Goal: Information Seeking & Learning: Check status

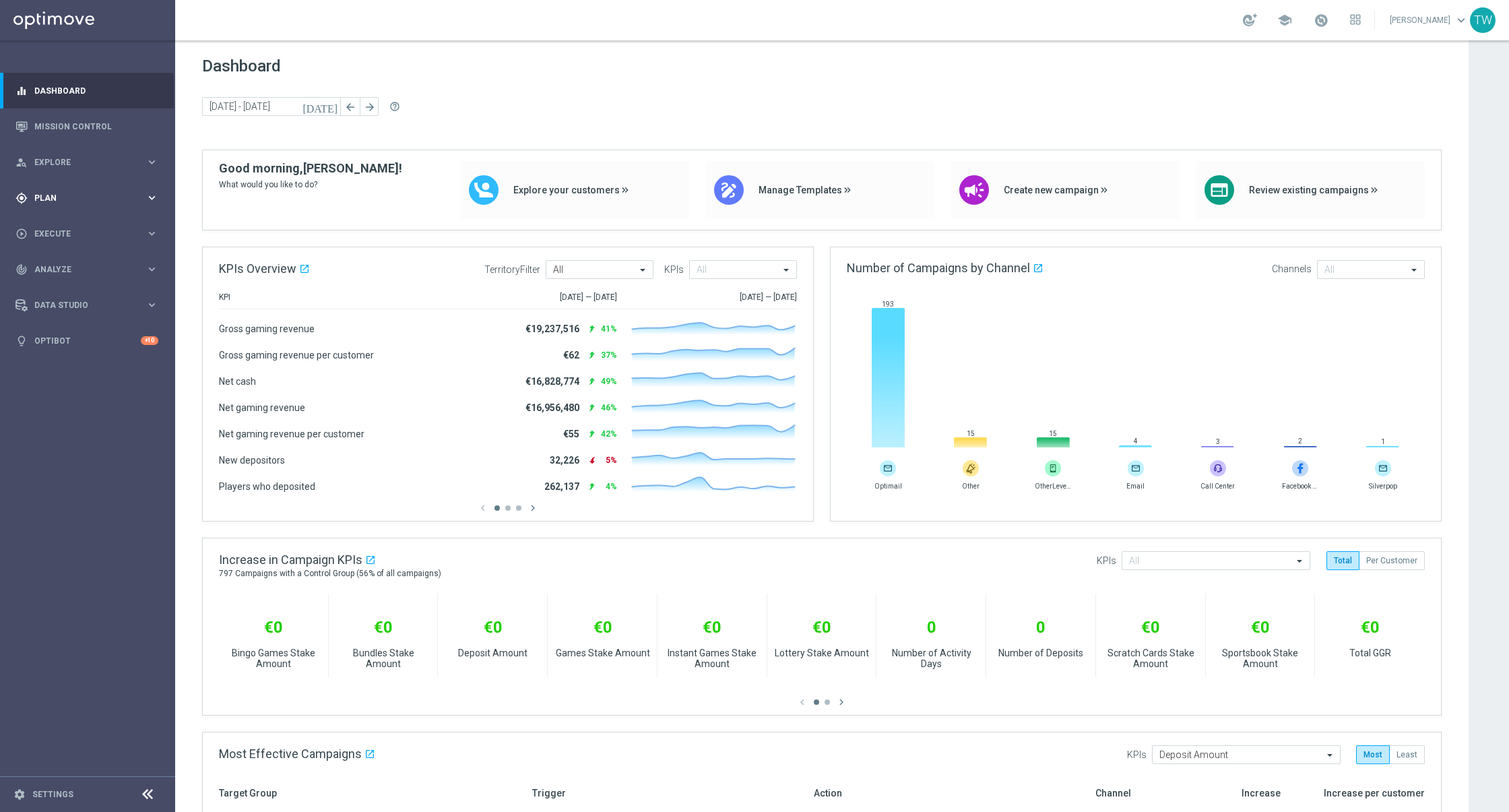
click at [145, 194] on span "Plan" at bounding box center [90, 197] width 111 height 8
click at [114, 269] on span "Templates" at bounding box center [84, 266] width 96 height 8
click at [79, 285] on link "Optimail" at bounding box center [91, 286] width 98 height 11
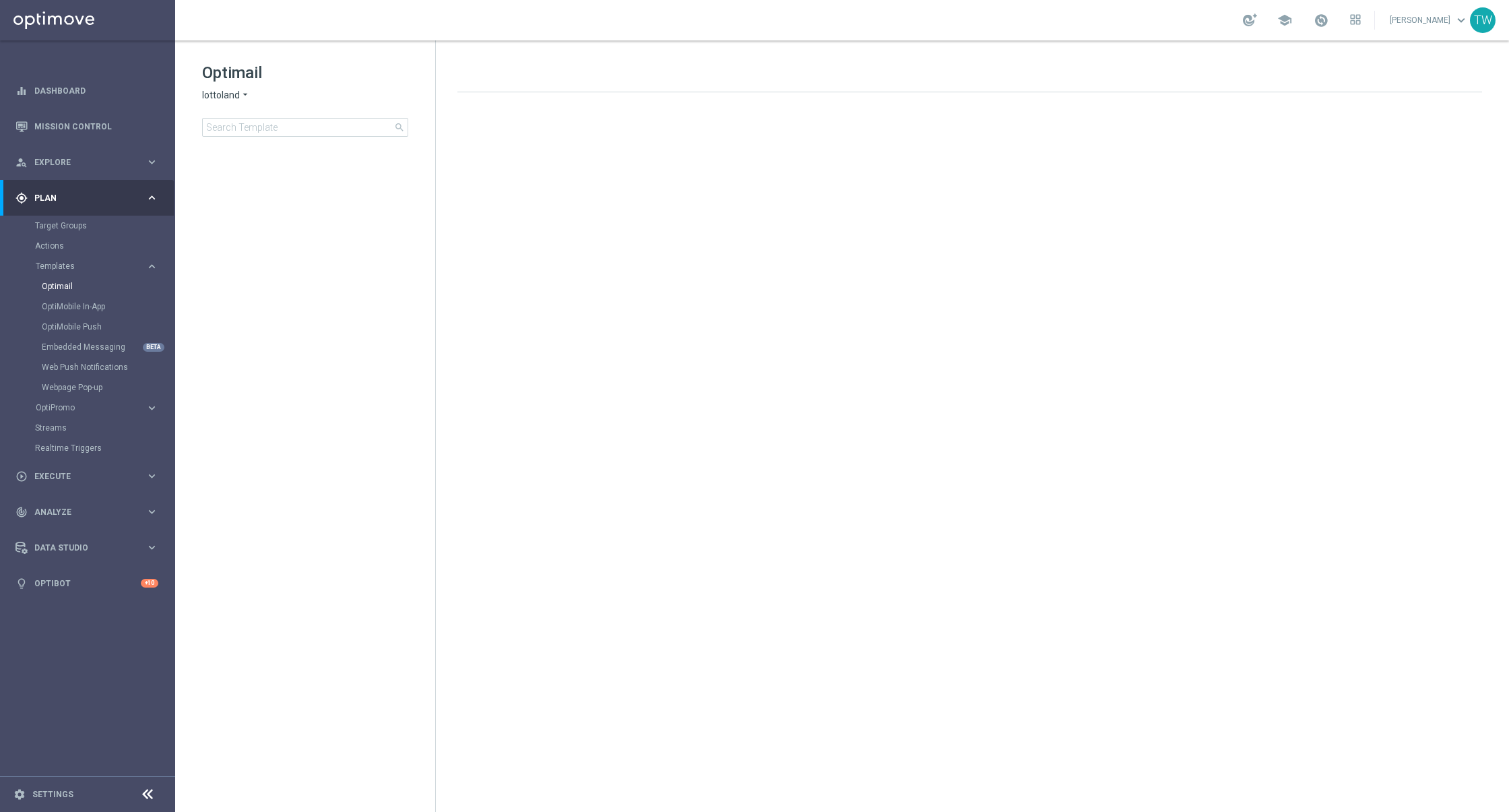
click at [232, 100] on span "lottoland" at bounding box center [220, 95] width 38 height 13
click at [245, 119] on div "KenoGO" at bounding box center [253, 126] width 101 height 16
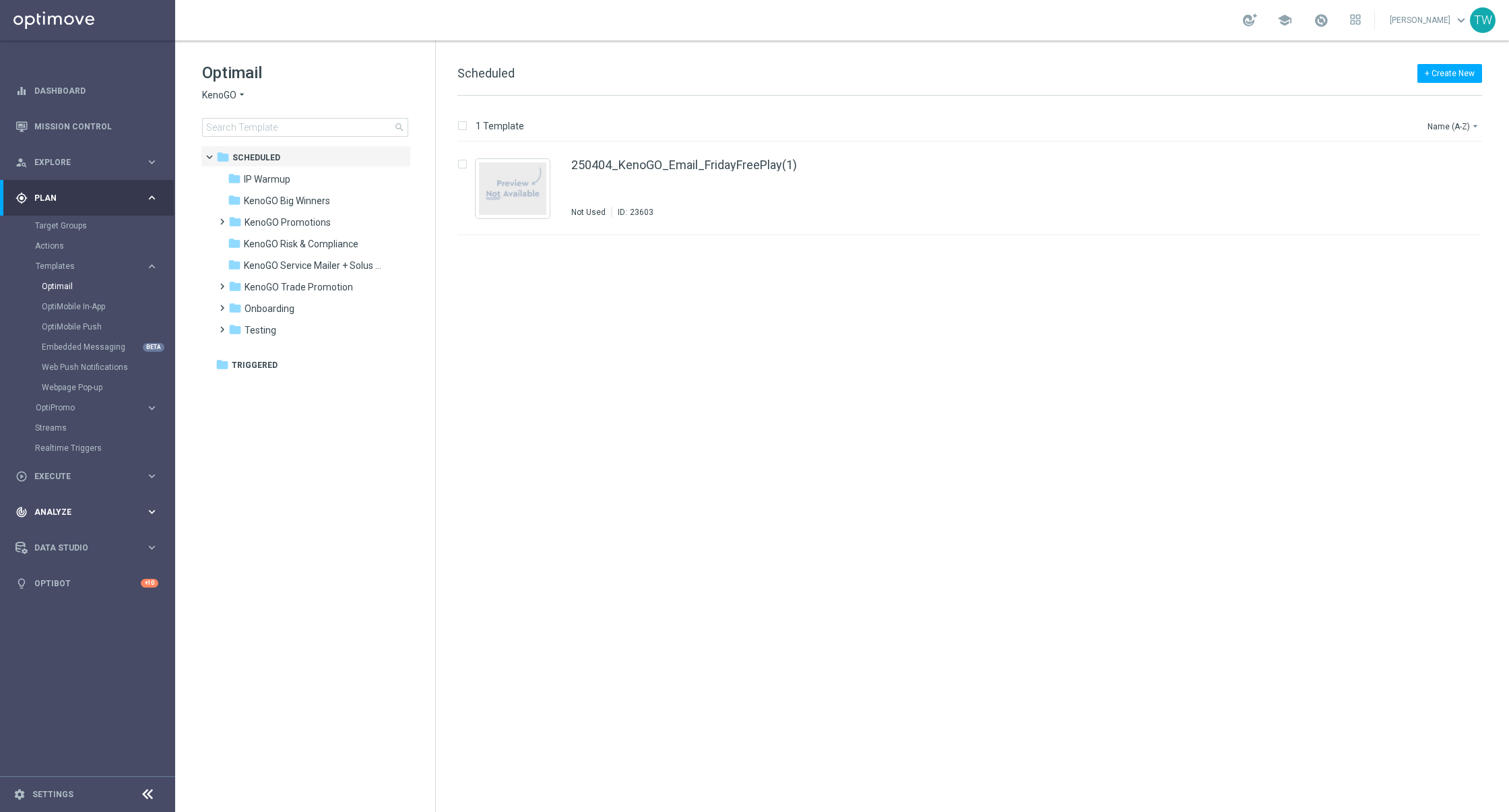
click at [103, 504] on div "track_changes Analyze keyboard_arrow_right" at bounding box center [87, 511] width 174 height 36
click at [73, 297] on link "Customer 360" at bounding box center [87, 297] width 105 height 11
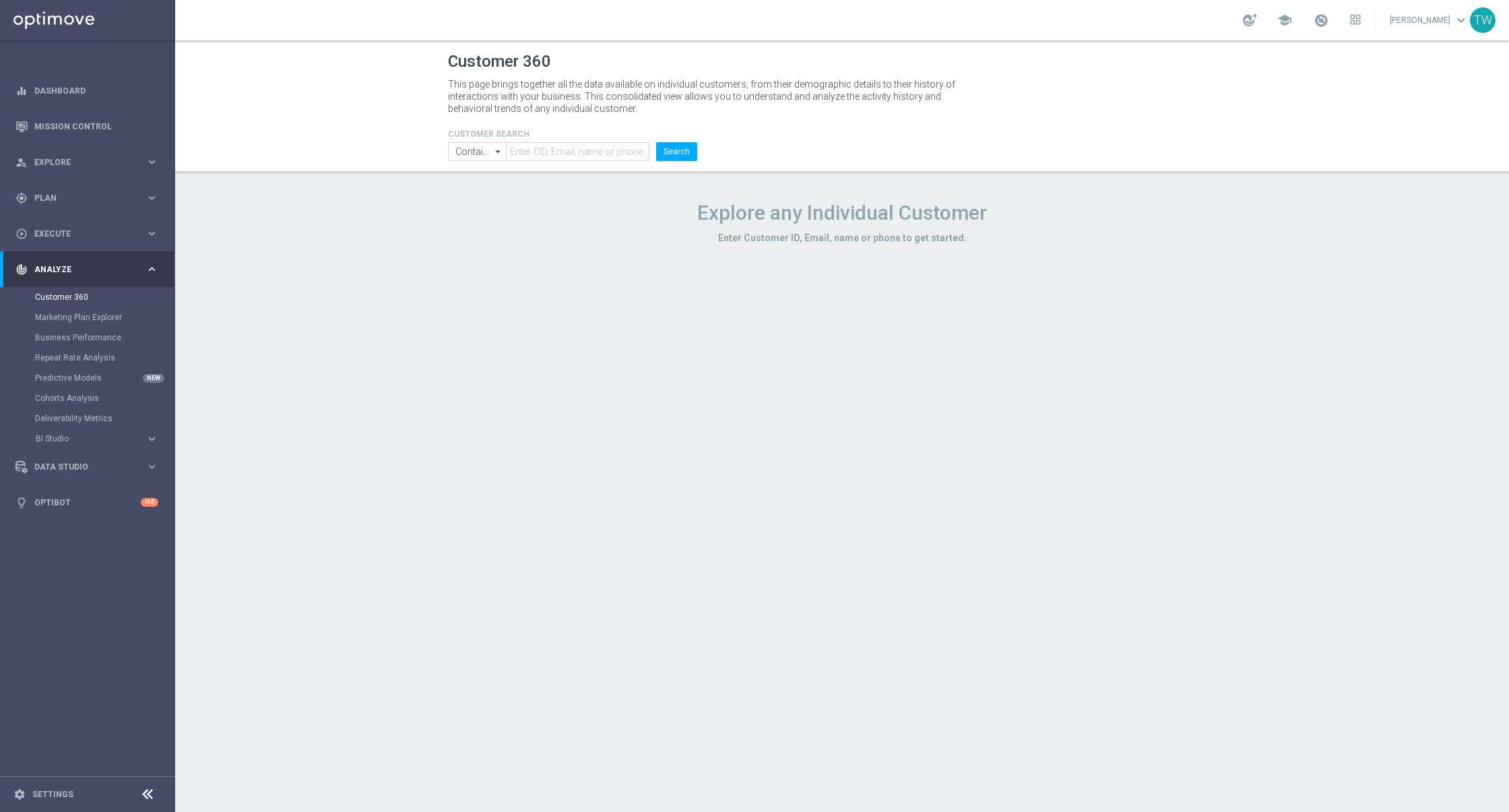
drag, startPoint x: 556, startPoint y: 135, endPoint x: 546, endPoint y: 152, distance: 19.7
click at [556, 137] on h4 "CUSTOMER SEARCH" at bounding box center [572, 134] width 249 height 9
click at [546, 152] on input "text" at bounding box center [577, 151] width 144 height 19
paste input "21007948"
type input "21007948"
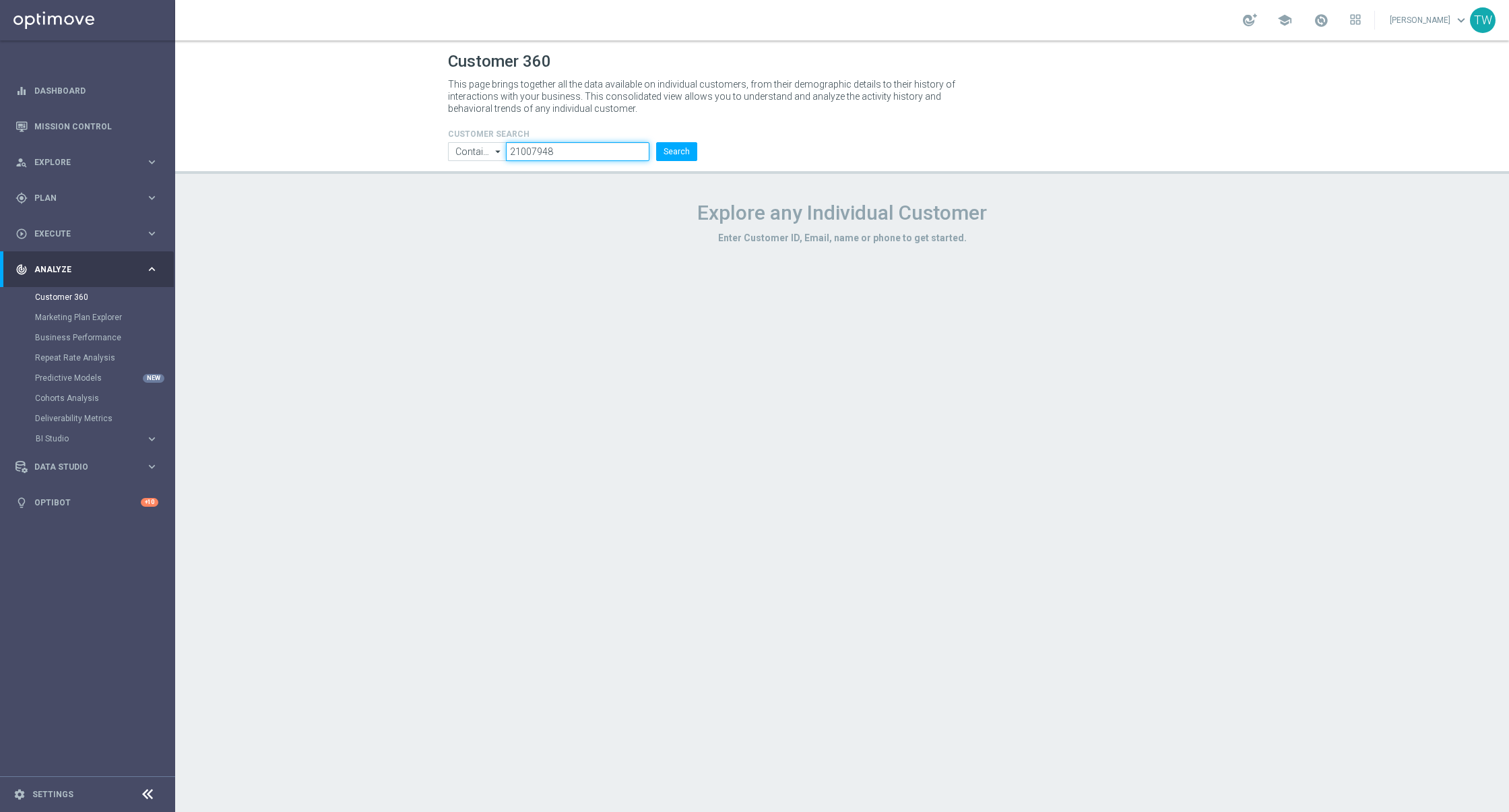
click at [656, 142] on button "Search" at bounding box center [676, 151] width 41 height 19
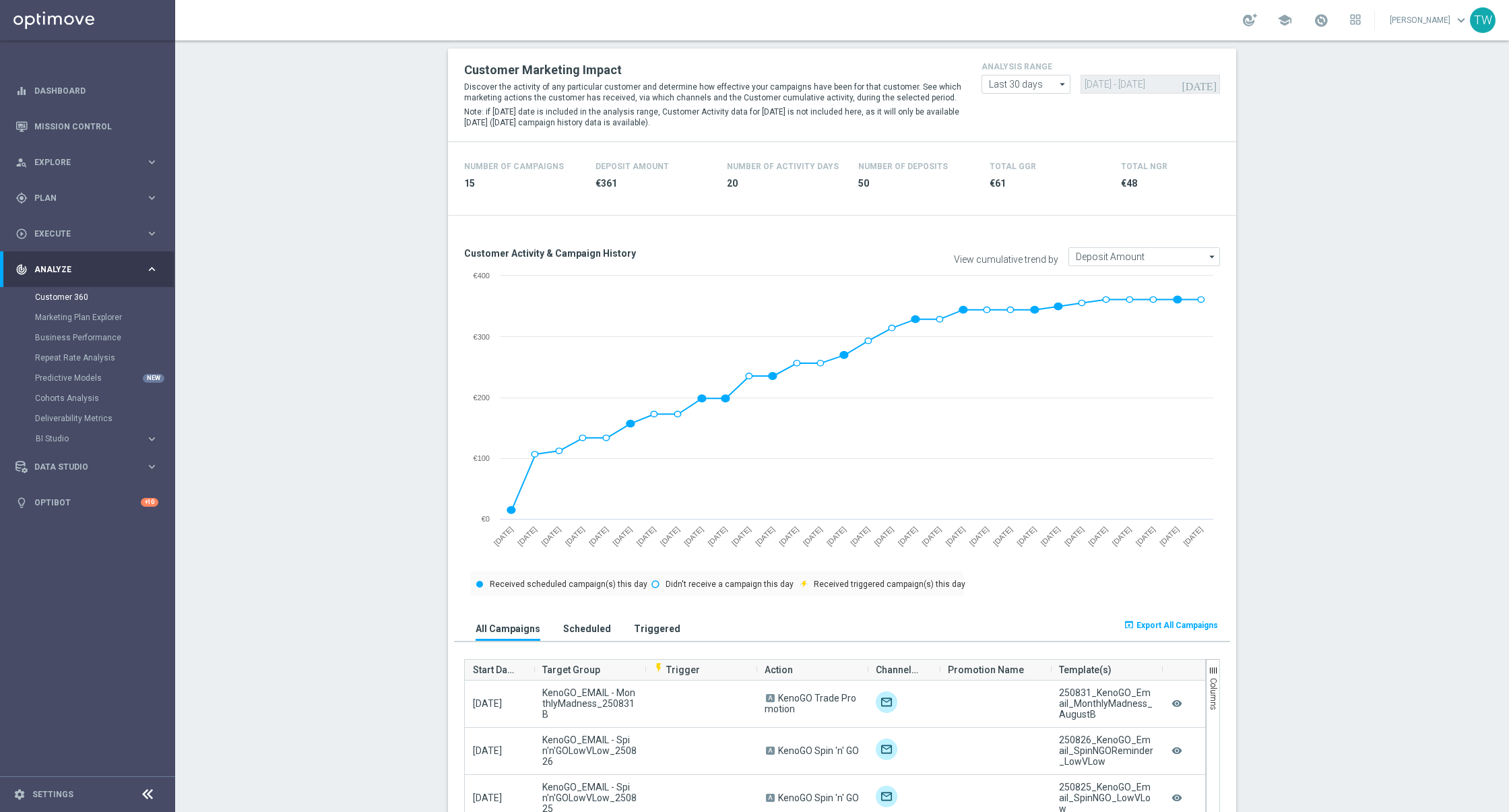
scroll to position [251, 0]
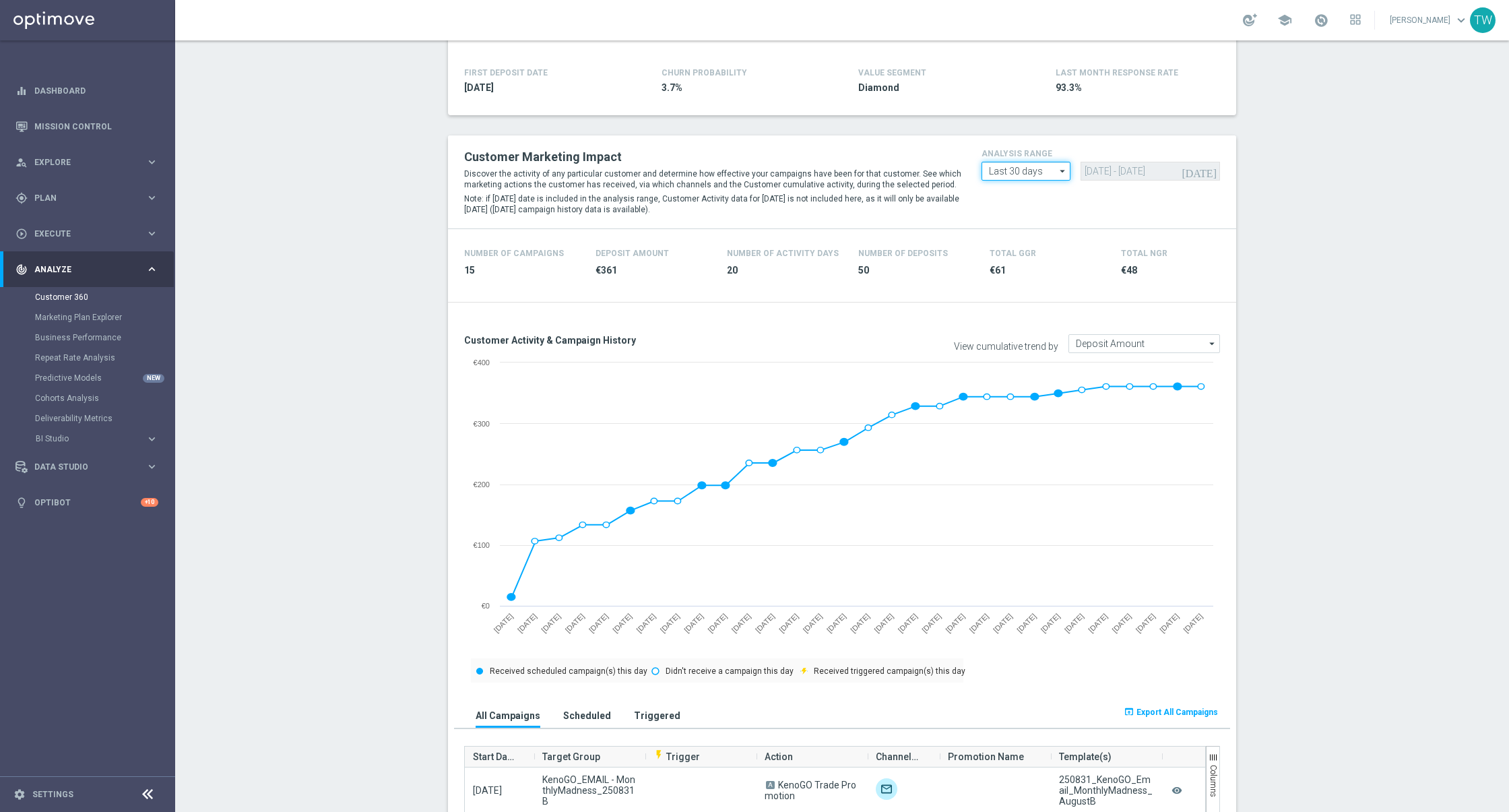
click at [1042, 175] on input "Last 30 days" at bounding box center [1026, 171] width 89 height 19
click at [1036, 252] on div "Custom" at bounding box center [1026, 251] width 89 height 19
type input "Custom"
click at [1134, 177] on input "[DATE] - [DATE]" at bounding box center [1151, 171] width 139 height 19
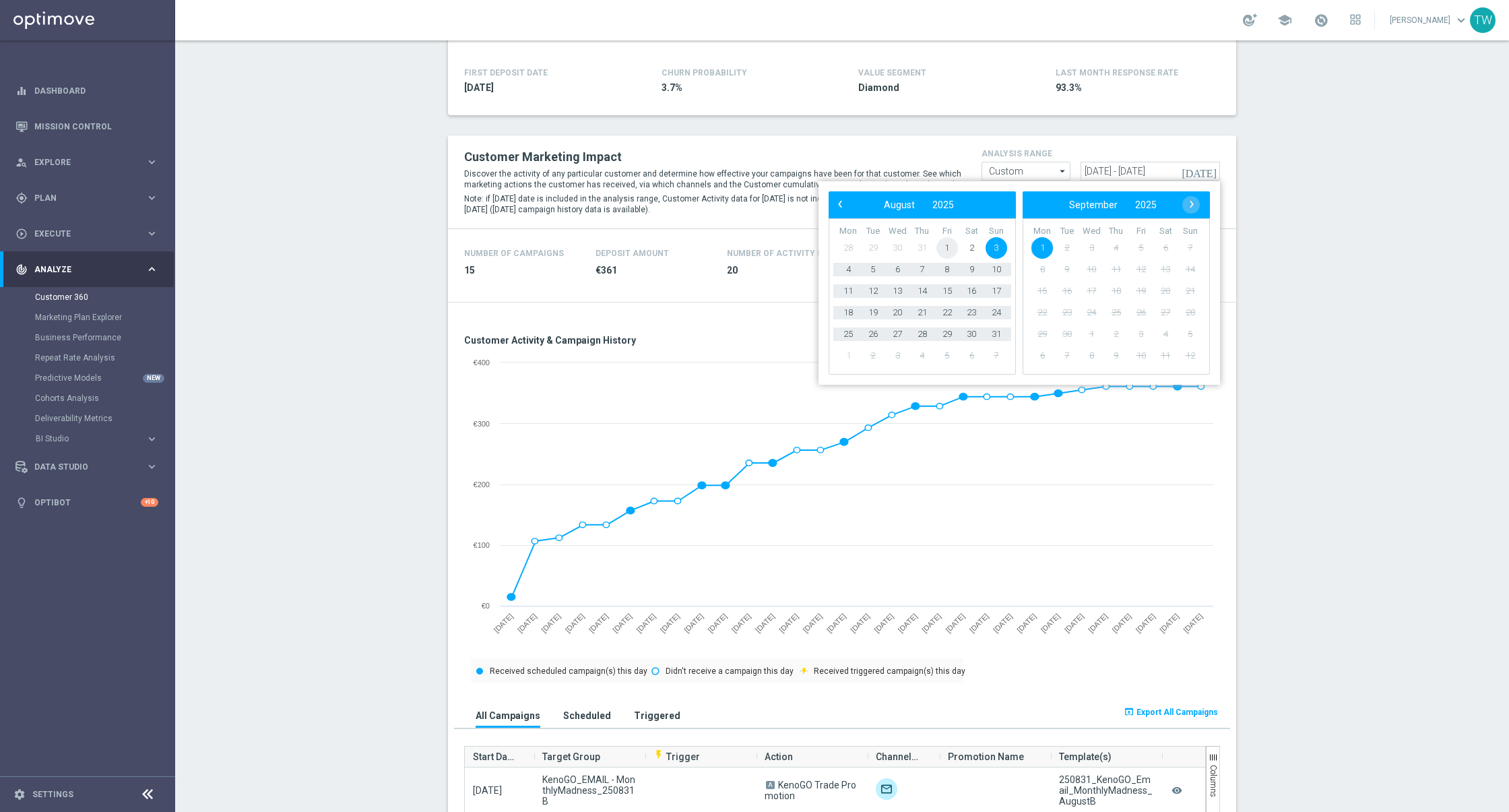
click at [945, 244] on span "1" at bounding box center [947, 247] width 21 height 21
click at [996, 343] on span "31" at bounding box center [996, 333] width 21 height 21
type input "[DATE] - [DATE]"
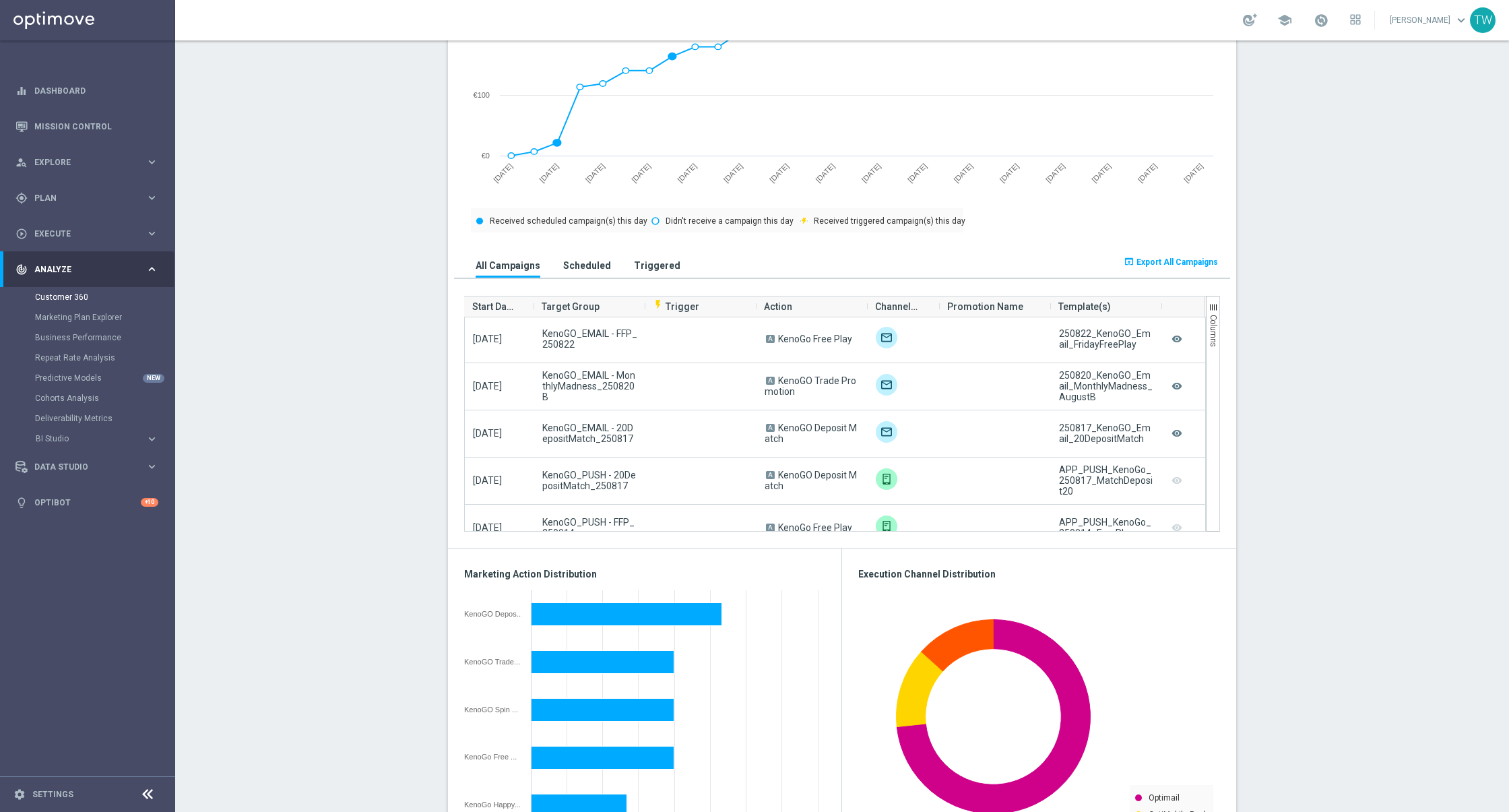
scroll to position [0, 1]
